Goal: Task Accomplishment & Management: Manage account settings

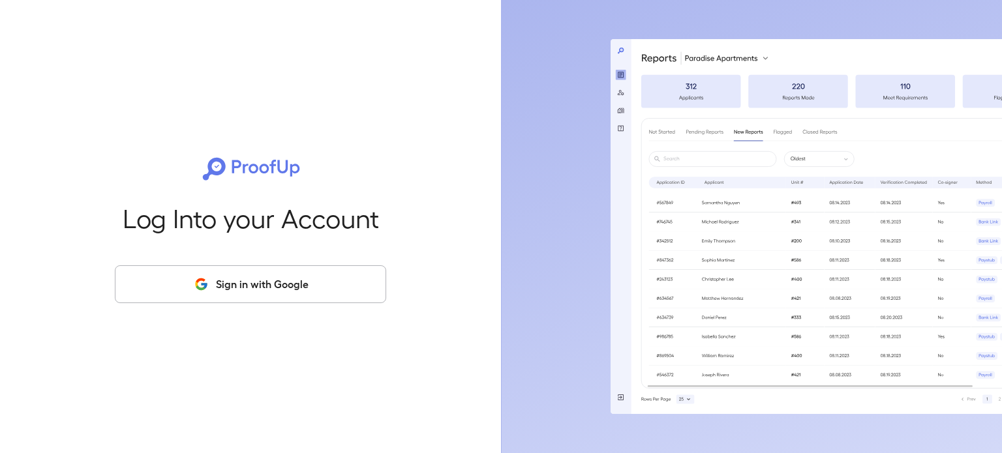
click at [298, 299] on button "Sign in with Google" at bounding box center [250, 284] width 271 height 38
click at [284, 287] on button "Sign in with Google" at bounding box center [250, 284] width 271 height 38
click at [326, 293] on button "Sign in with Google" at bounding box center [250, 284] width 271 height 38
